Goal: Communication & Community: Share content

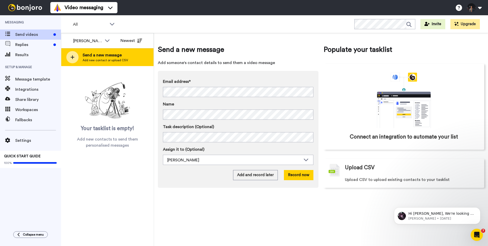
click at [107, 60] on span "Add new contact or upload CSV" at bounding box center [105, 60] width 45 height 4
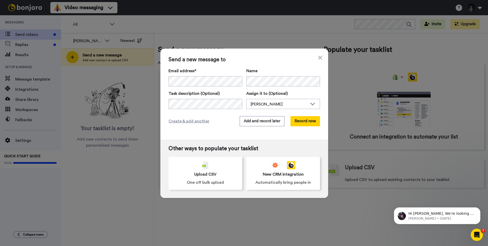
click at [281, 59] on span "Send a new message to" at bounding box center [244, 60] width 151 height 6
click at [275, 120] on button "Add and record later" at bounding box center [262, 121] width 45 height 10
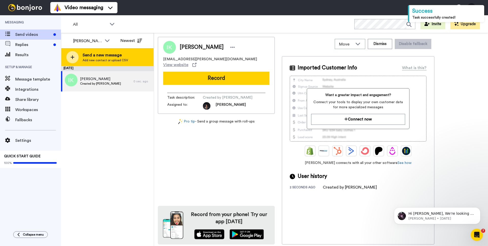
click at [133, 59] on div "Send a new message Add new contact or upload CSV" at bounding box center [107, 57] width 92 height 18
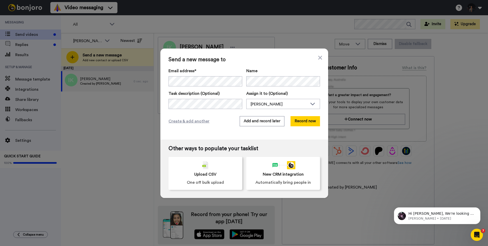
click at [275, 62] on span "Send a new message to" at bounding box center [244, 60] width 151 height 6
click at [266, 126] on button "Add and record later" at bounding box center [262, 121] width 45 height 10
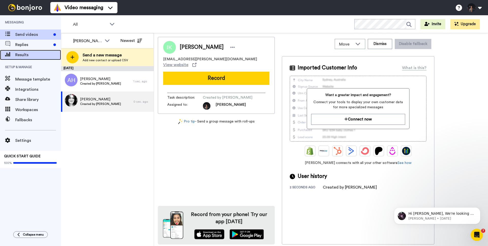
click at [46, 56] on span "Results" at bounding box center [38, 55] width 46 height 6
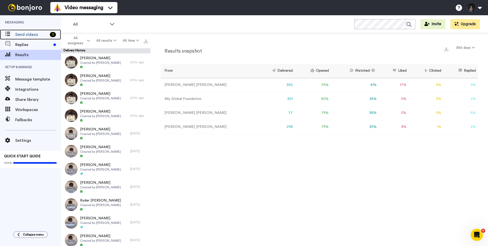
click at [43, 36] on span "Send videos" at bounding box center [31, 35] width 33 height 6
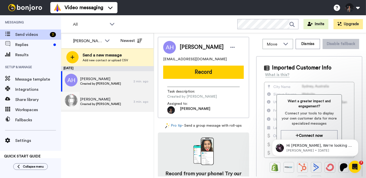
click at [126, 104] on div "[PERSON_NAME] Created by [PERSON_NAME]" at bounding box center [97, 102] width 72 height 20
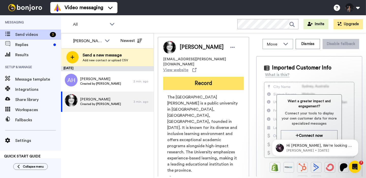
click at [199, 78] on button "Record" at bounding box center [203, 83] width 81 height 13
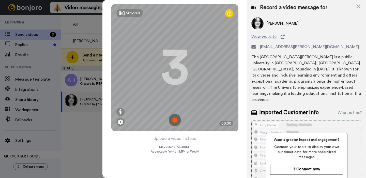
click at [174, 123] on img at bounding box center [175, 120] width 12 height 12
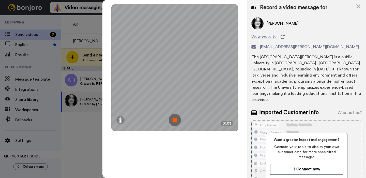
click at [174, 123] on img at bounding box center [175, 120] width 12 height 12
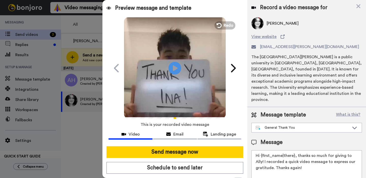
click at [180, 82] on video at bounding box center [175, 68] width 102 height 102
click at [230, 28] on span "Redo" at bounding box center [229, 25] width 11 height 7
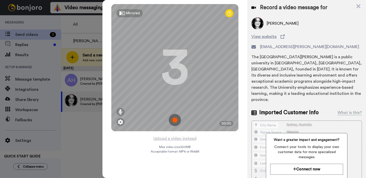
click at [176, 122] on img at bounding box center [175, 120] width 12 height 12
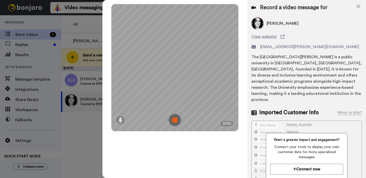
click at [174, 122] on img at bounding box center [175, 120] width 12 height 12
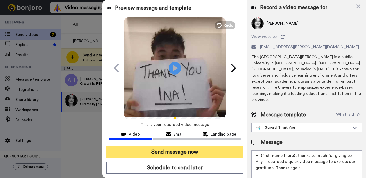
click at [165, 150] on button "Send message now" at bounding box center [174, 152] width 137 height 12
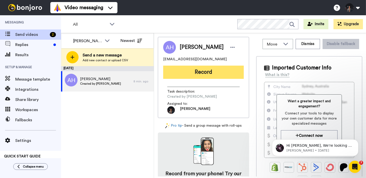
click at [203, 75] on button "Record" at bounding box center [203, 72] width 81 height 13
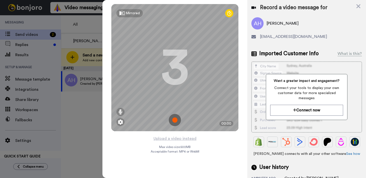
click at [173, 118] on img at bounding box center [175, 120] width 12 height 12
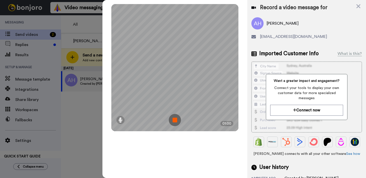
click at [175, 118] on img at bounding box center [175, 120] width 12 height 12
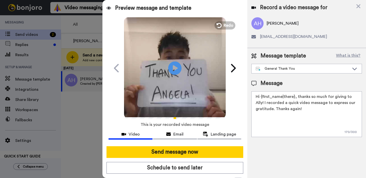
click at [173, 72] on icon at bounding box center [174, 67] width 13 height 13
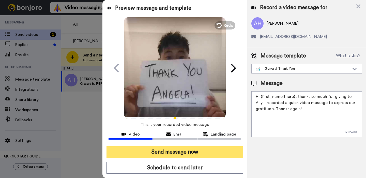
click at [189, 147] on button "Send message now" at bounding box center [174, 152] width 137 height 12
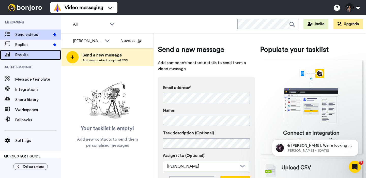
click at [40, 59] on div "Results" at bounding box center [30, 55] width 61 height 10
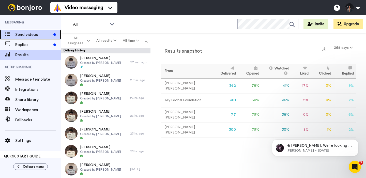
click at [35, 34] on span "Send videos" at bounding box center [33, 35] width 36 height 6
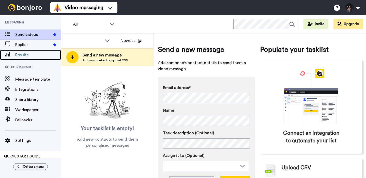
click at [41, 54] on span "Results" at bounding box center [38, 55] width 46 height 6
